Goal: Task Accomplishment & Management: Use online tool/utility

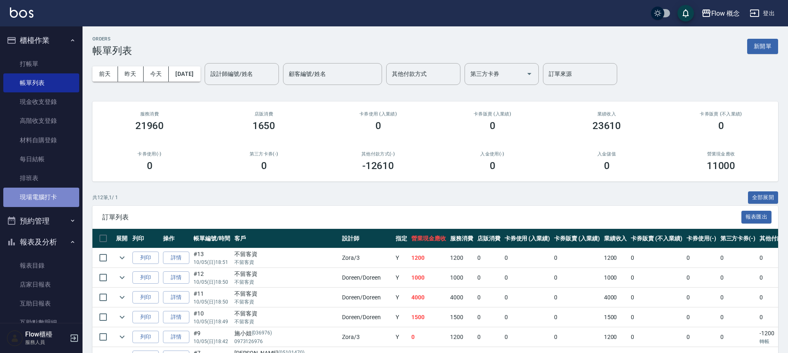
click at [44, 200] on link "現場電腦打卡" at bounding box center [41, 197] width 76 height 19
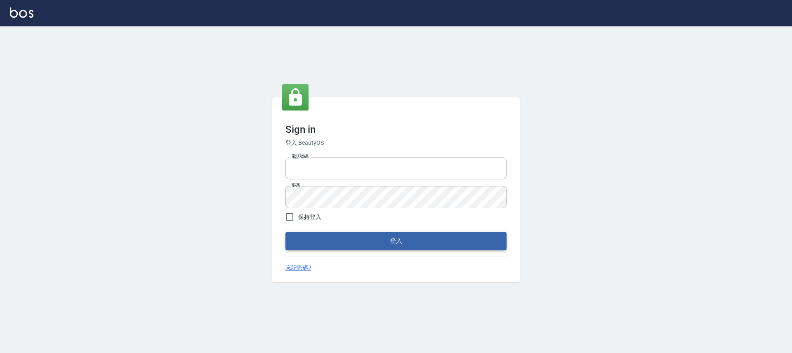
type input "25170116"
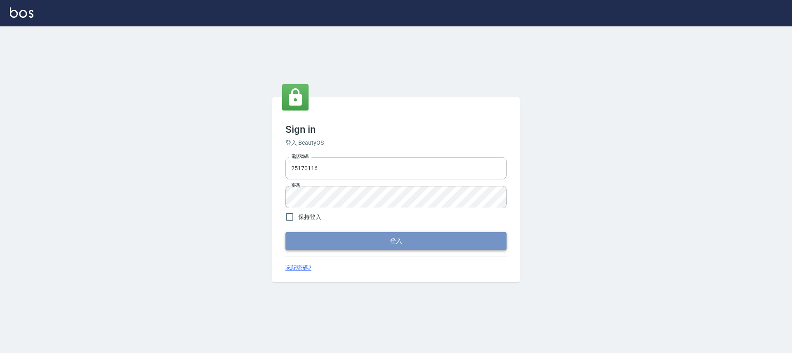
click at [408, 244] on button "登入" at bounding box center [395, 240] width 221 height 17
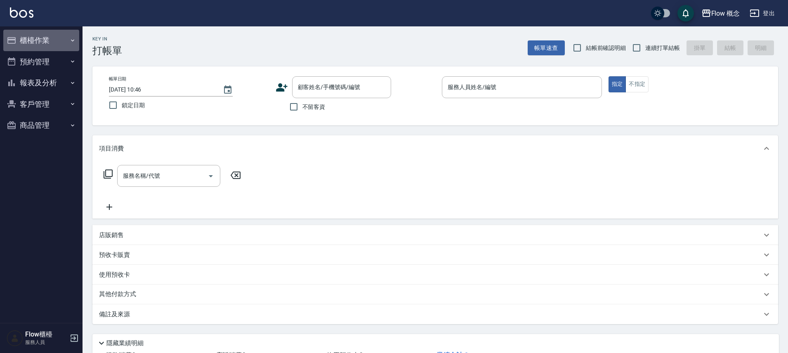
click at [42, 40] on button "櫃檯作業" at bounding box center [41, 40] width 76 height 21
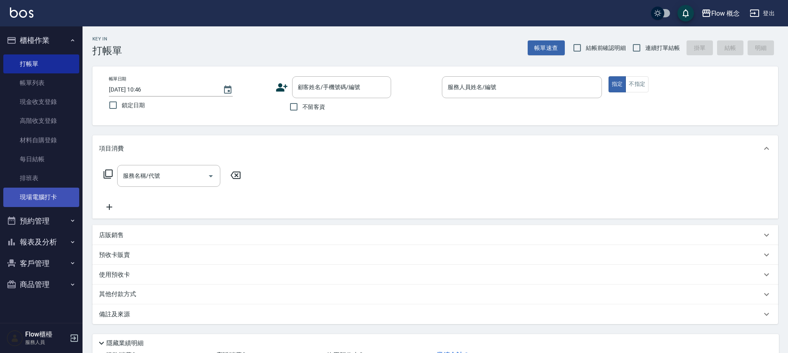
click at [65, 190] on link "現場電腦打卡" at bounding box center [41, 197] width 76 height 19
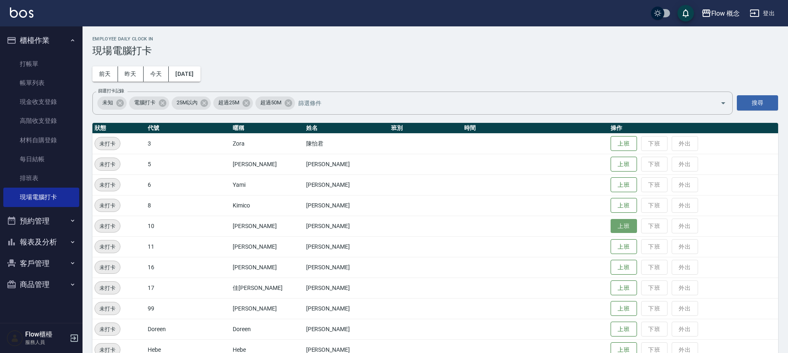
click at [610, 224] on button "上班" at bounding box center [623, 226] width 26 height 14
click at [611, 297] on td "上班 下班 外出" at bounding box center [692, 288] width 169 height 21
click at [610, 294] on button "上班" at bounding box center [623, 288] width 26 height 14
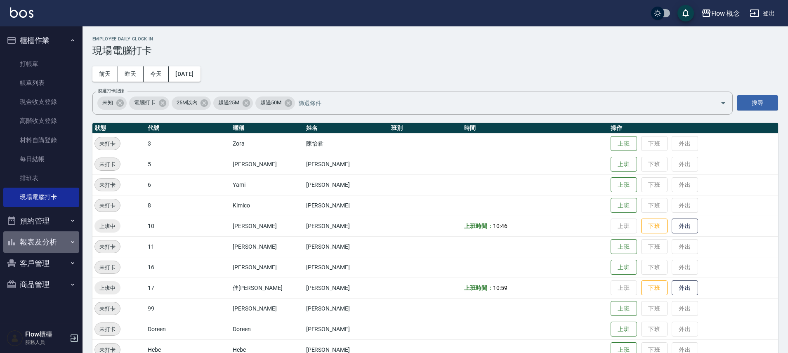
click at [45, 238] on button "報表及分析" at bounding box center [41, 241] width 76 height 21
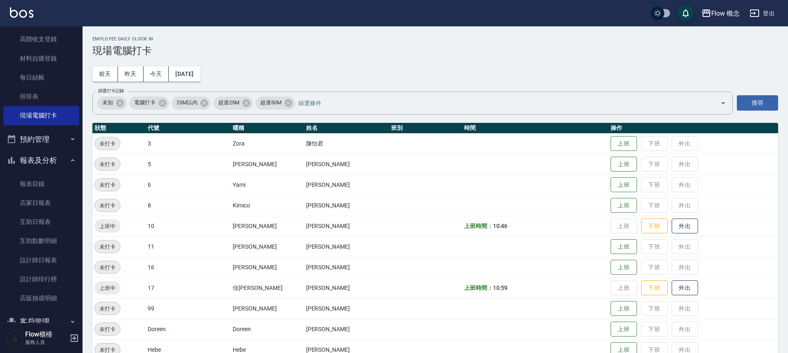
scroll to position [82, 0]
click at [42, 263] on link "設計師日報表" at bounding box center [41, 259] width 76 height 19
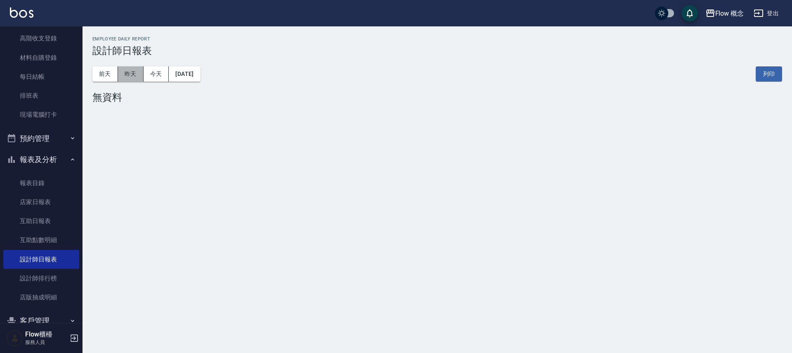
click at [130, 71] on button "昨天" at bounding box center [131, 73] width 26 height 15
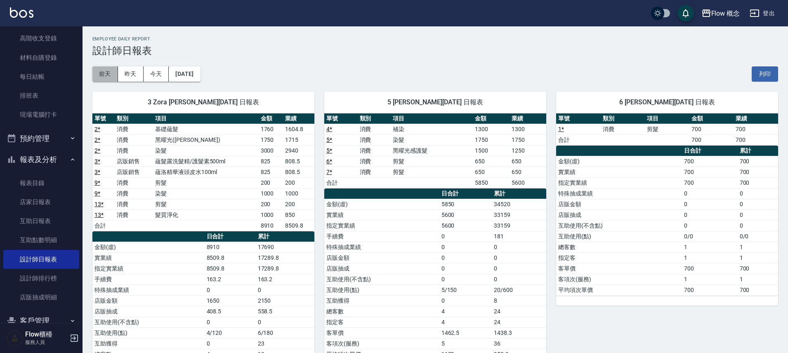
click at [108, 78] on button "前天" at bounding box center [105, 73] width 26 height 15
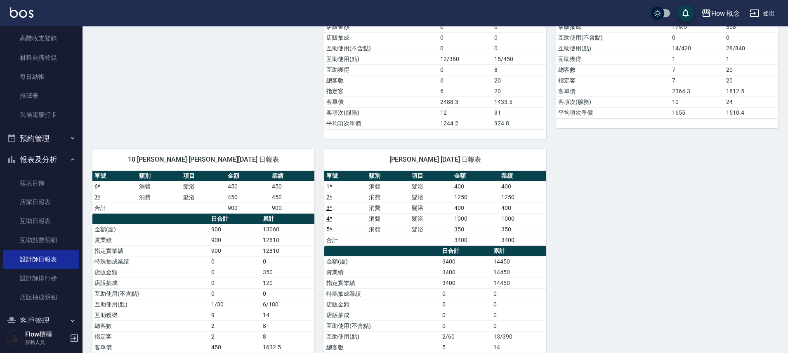
scroll to position [212, 0]
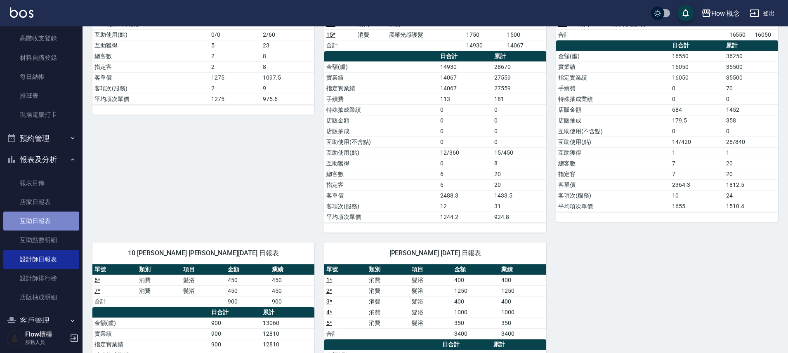
click at [41, 221] on link "互助日報表" at bounding box center [41, 221] width 76 height 19
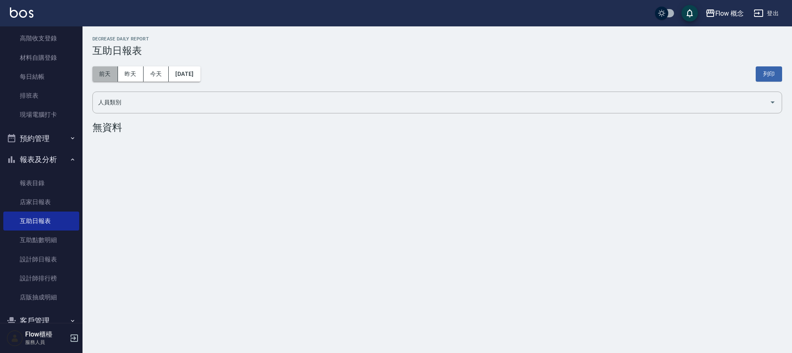
click at [112, 77] on button "前天" at bounding box center [105, 73] width 26 height 15
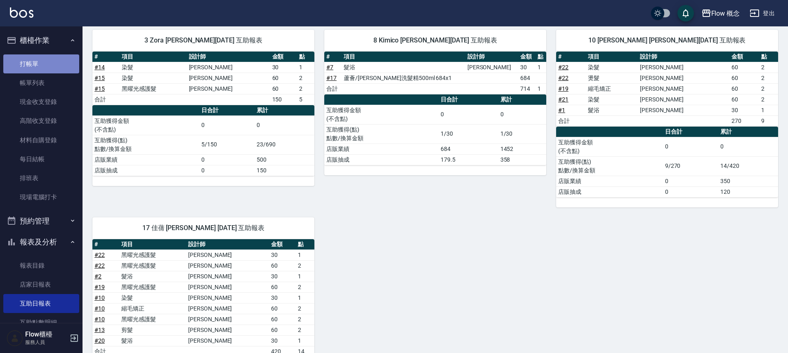
click at [45, 66] on link "打帳單" at bounding box center [41, 63] width 76 height 19
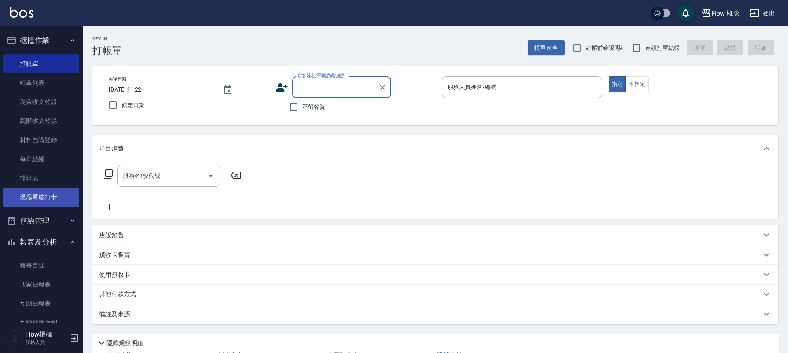
click at [53, 202] on link "現場電腦打卡" at bounding box center [41, 197] width 76 height 19
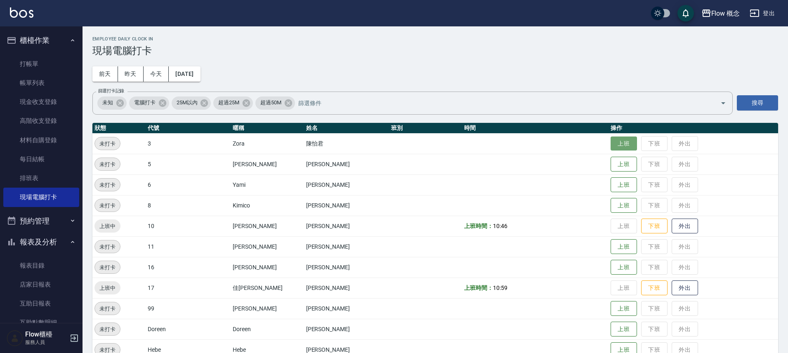
click at [610, 137] on button "上班" at bounding box center [623, 143] width 26 height 14
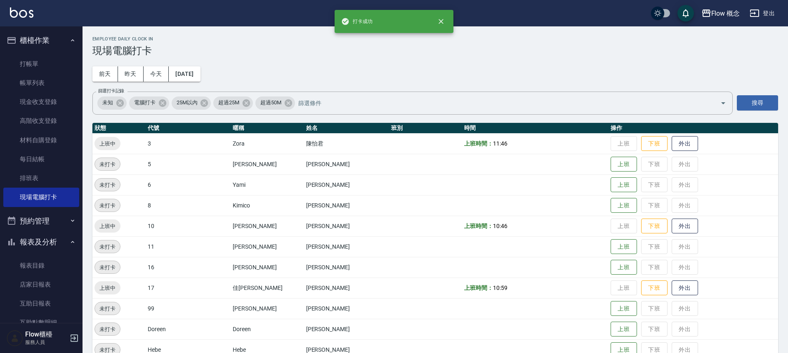
click at [39, 52] on ul "打帳單 帳單列表 現金收支登錄 高階收支登錄 材料自購登錄 每日結帳 排班表 現場電腦打卡" at bounding box center [41, 130] width 76 height 159
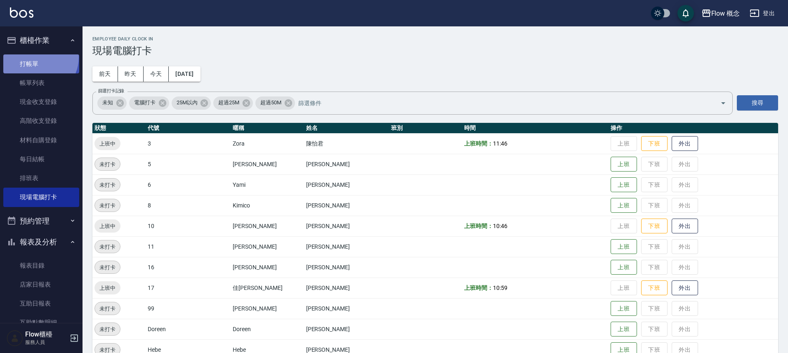
click at [37, 57] on link "打帳單" at bounding box center [41, 63] width 76 height 19
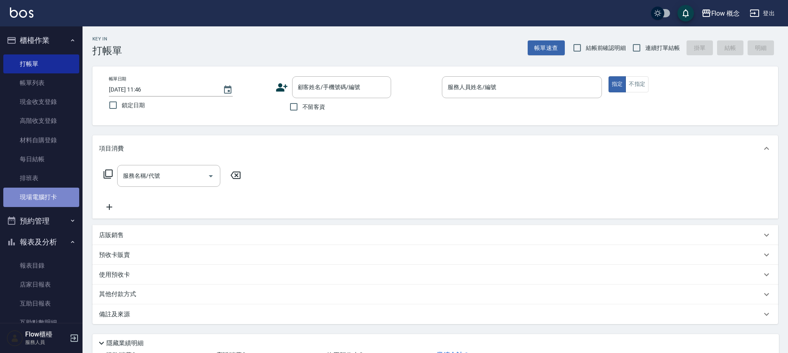
click at [47, 195] on link "現場電腦打卡" at bounding box center [41, 197] width 76 height 19
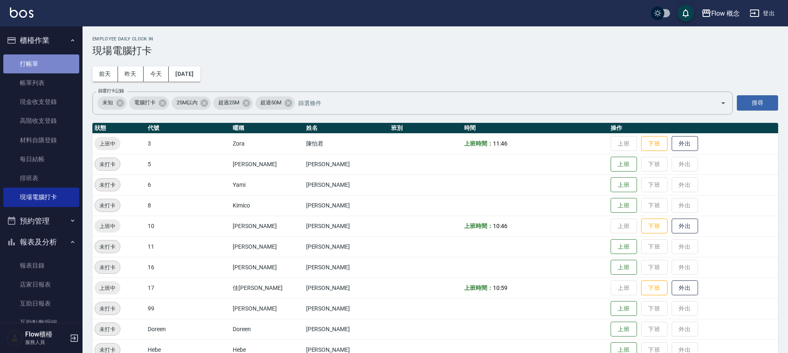
click at [50, 64] on link "打帳單" at bounding box center [41, 63] width 76 height 19
